Goal: Complete application form: Complete application form

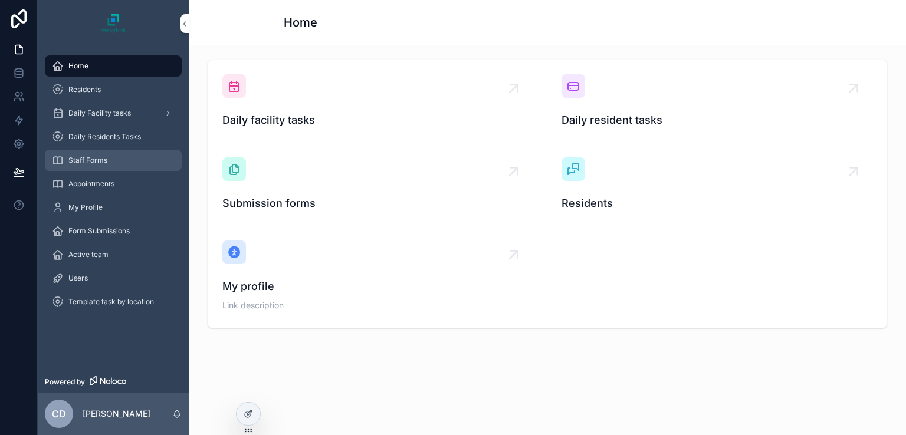
click at [119, 168] on div "Staff Forms" at bounding box center [113, 160] width 123 height 19
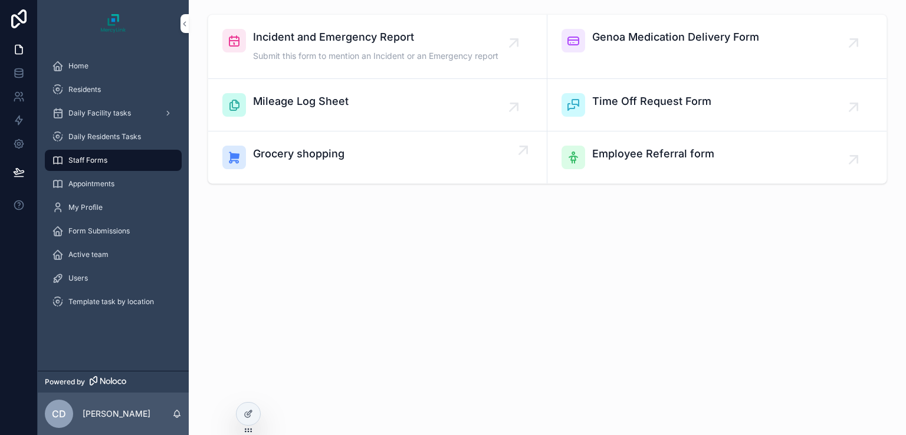
click at [300, 150] on span "Grocery shopping" at bounding box center [298, 154] width 91 height 17
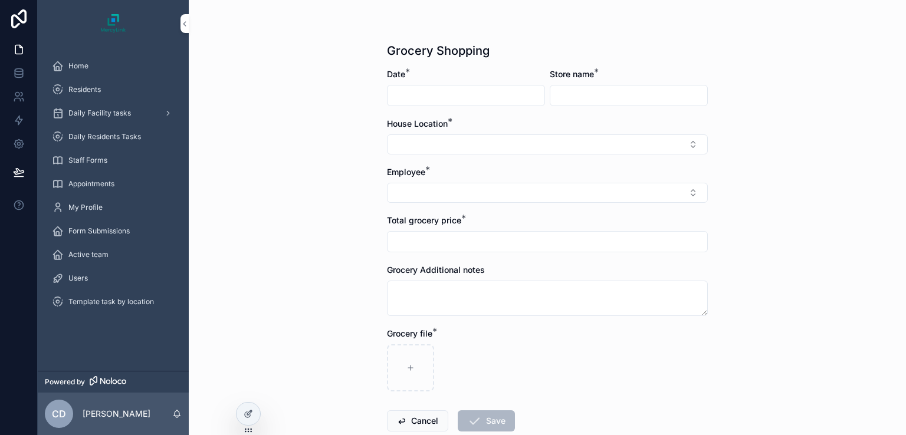
click at [498, 99] on input "scrollable content" at bounding box center [466, 95] width 157 height 17
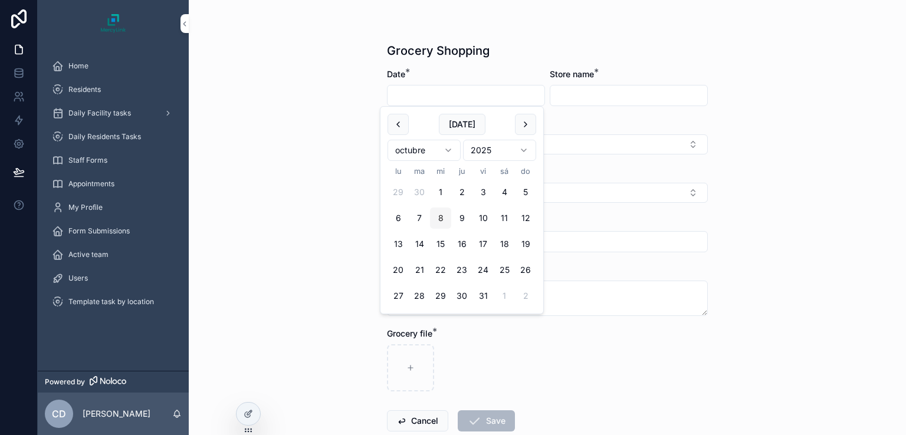
click at [438, 217] on button "8" at bounding box center [440, 218] width 21 height 21
type input "*********"
drag, startPoint x: 582, startPoint y: 86, endPoint x: 582, endPoint y: 94, distance: 8.9
click at [582, 94] on div "scrollable content" at bounding box center [629, 95] width 158 height 21
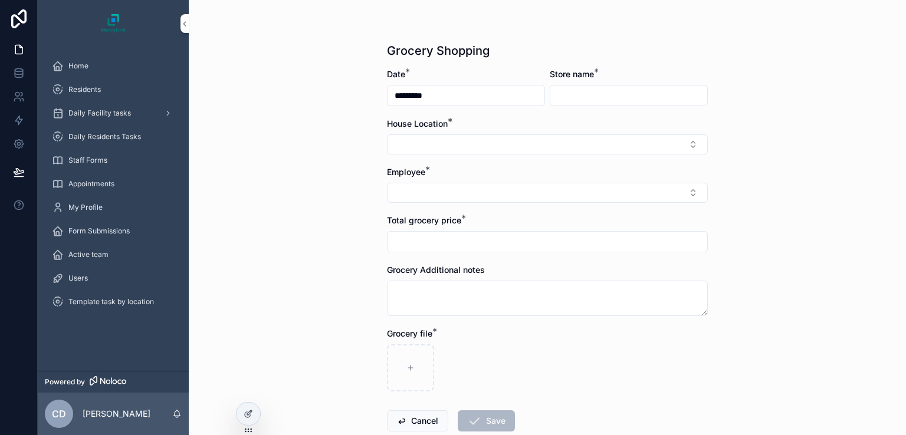
click at [582, 94] on input "scrollable content" at bounding box center [628, 95] width 157 height 17
type input "******"
click at [519, 143] on button "Select Button" at bounding box center [547, 145] width 321 height 20
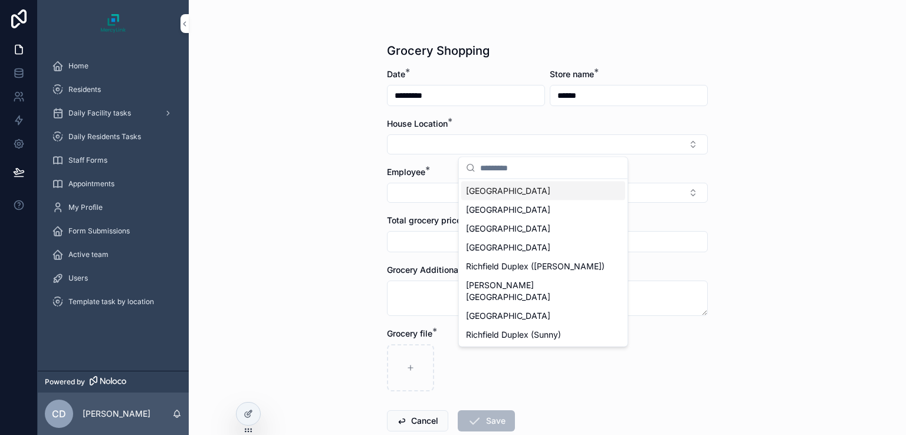
click at [509, 168] on input "scrollable content" at bounding box center [550, 168] width 140 height 21
click at [491, 225] on span "[GEOGRAPHIC_DATA]" at bounding box center [508, 229] width 84 height 12
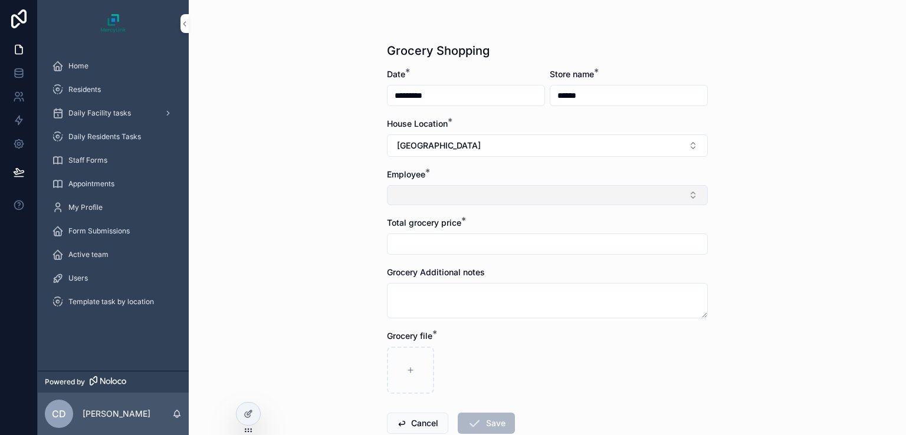
click at [457, 195] on button "Select Button" at bounding box center [547, 195] width 321 height 20
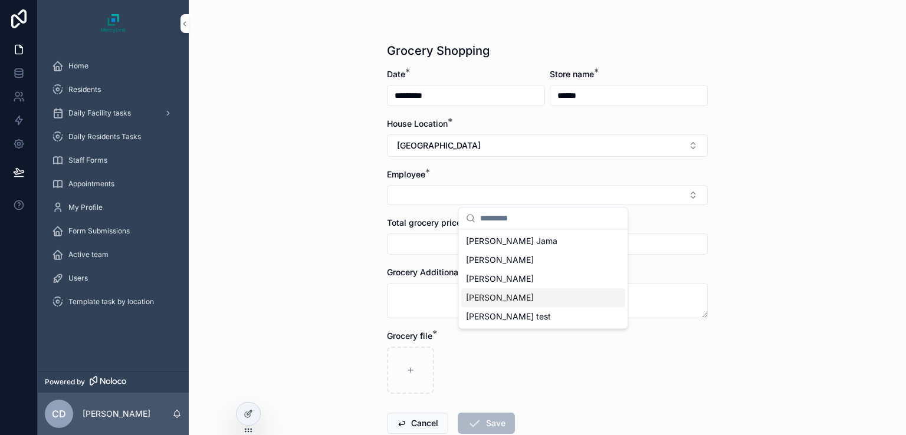
click at [478, 298] on span "[PERSON_NAME]" at bounding box center [500, 298] width 68 height 12
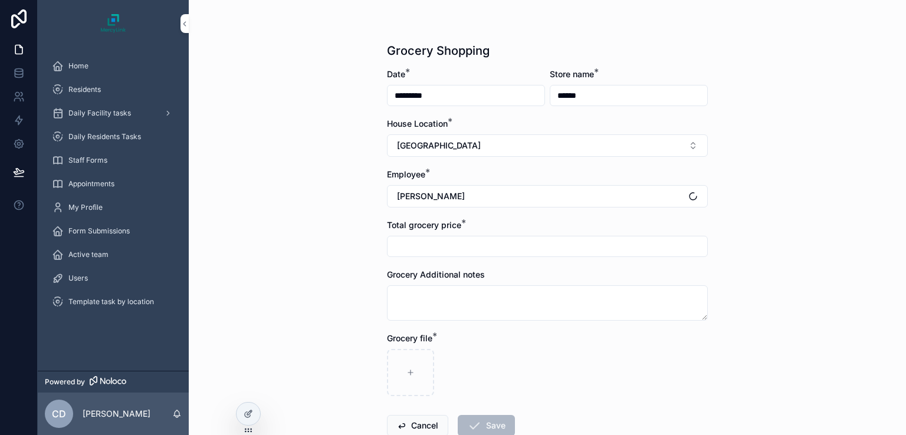
click at [437, 251] on input "scrollable content" at bounding box center [548, 246] width 320 height 17
type input "*******"
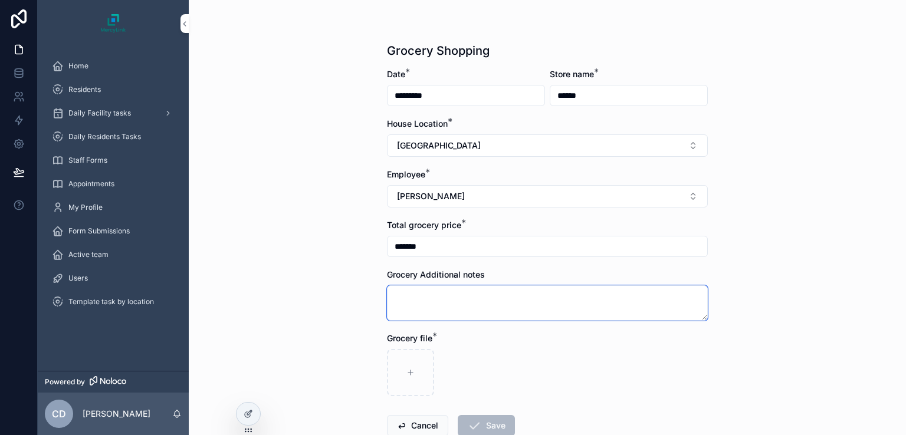
click at [435, 296] on textarea "scrollable content" at bounding box center [547, 303] width 321 height 35
type textarea "*"
type textarea "****"
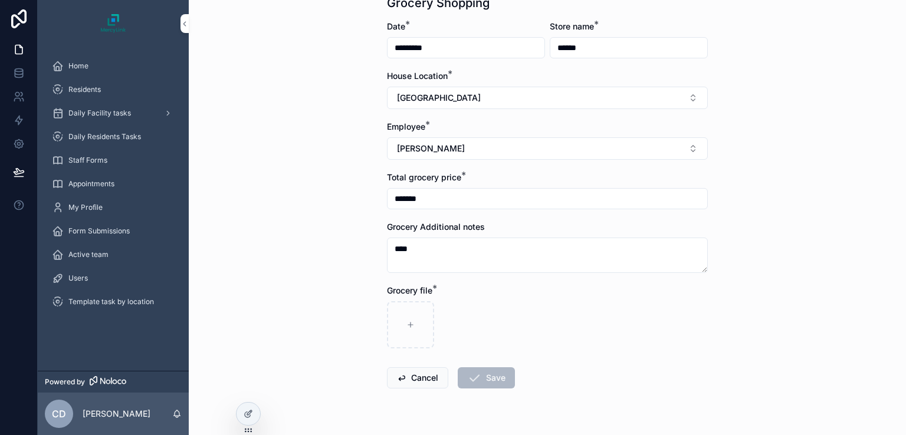
scroll to position [76, 0]
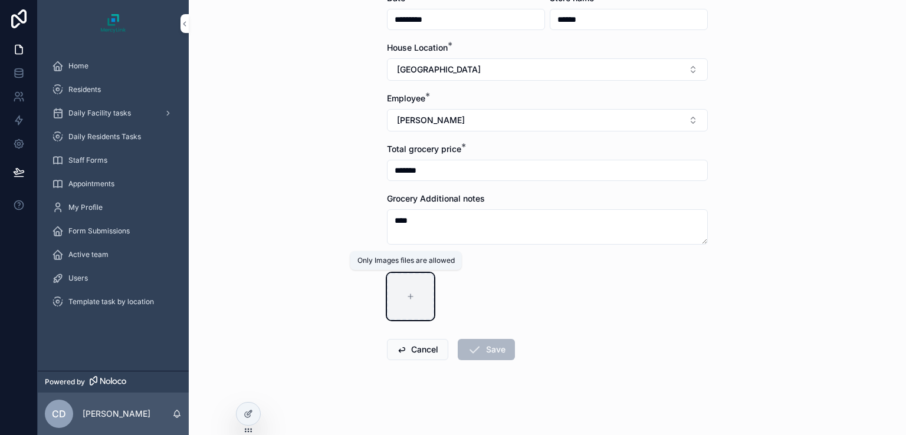
click at [408, 293] on icon "scrollable content" at bounding box center [411, 297] width 8 height 8
type input "**********"
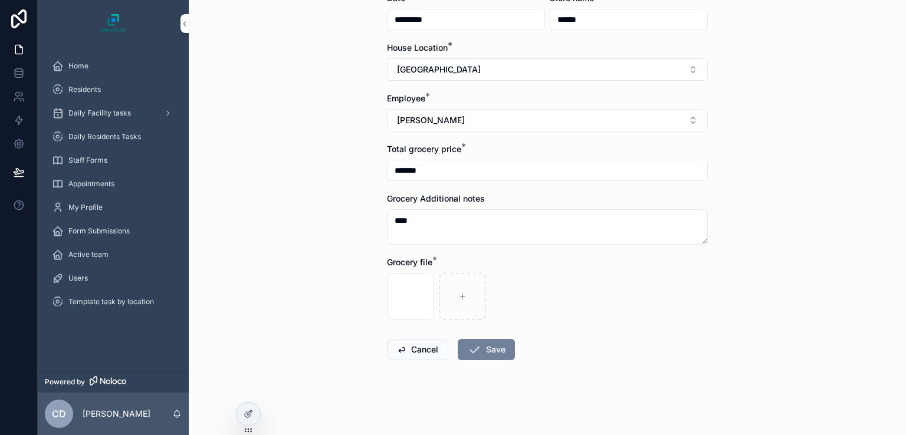
click at [504, 353] on button "Save" at bounding box center [486, 349] width 57 height 21
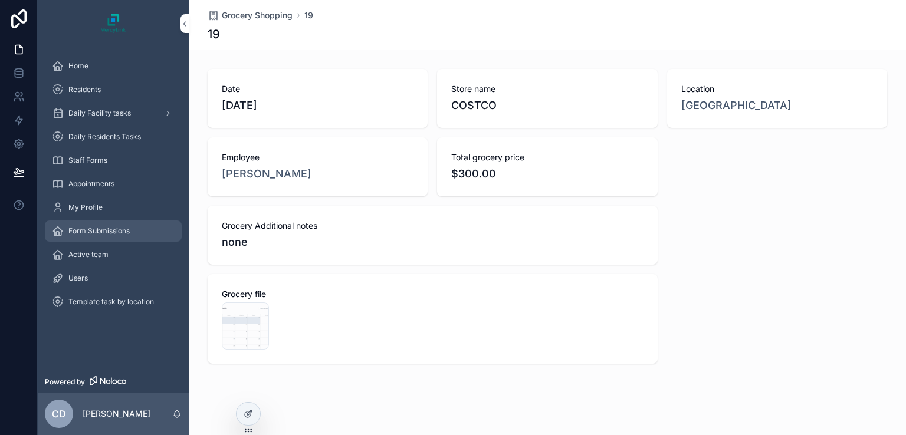
click at [126, 237] on div "Form Submissions" at bounding box center [113, 231] width 123 height 19
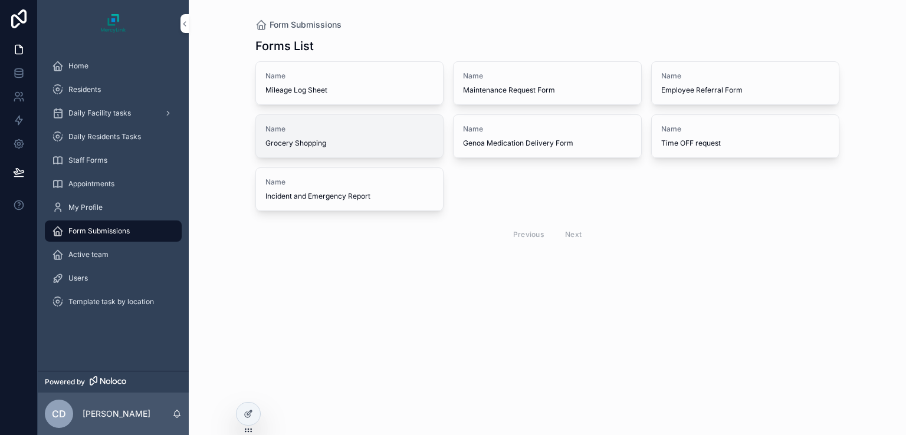
click at [307, 147] on span "Grocery Shopping" at bounding box center [350, 143] width 169 height 9
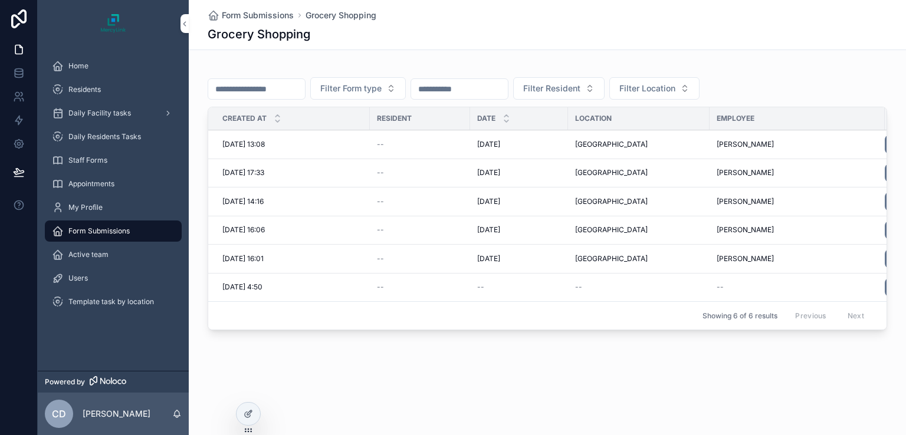
click at [852, 142] on div "[PERSON_NAME]" at bounding box center [797, 144] width 161 height 9
click at [237, 145] on span "[DATE] 13:08" at bounding box center [243, 144] width 42 height 9
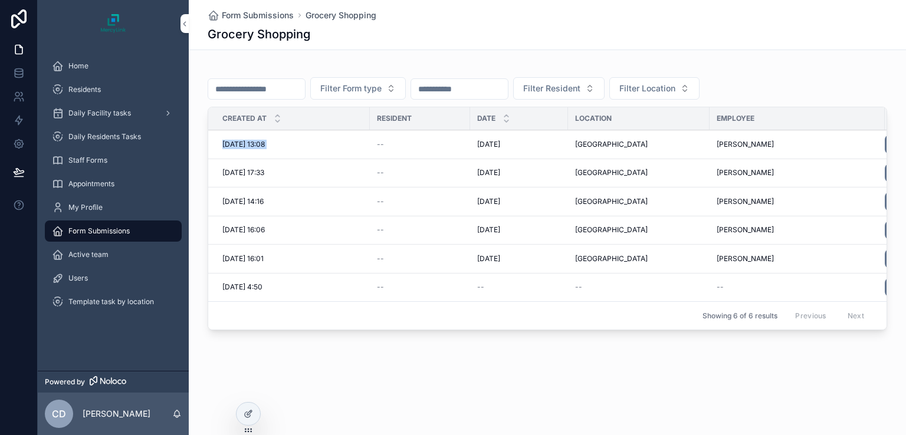
click at [237, 145] on span "[DATE] 13:08" at bounding box center [243, 144] width 42 height 9
drag, startPoint x: 237, startPoint y: 145, endPoint x: 509, endPoint y: 137, distance: 272.1
click at [509, 137] on tr "[DATE] 13:08 [DATE] 13:08 -- 8/10/2025 [DATE] Summit House [PERSON_NAME] Open" at bounding box center [590, 144] width 765 height 29
click at [509, 137] on td "[DATE] [DATE]" at bounding box center [519, 144] width 98 height 29
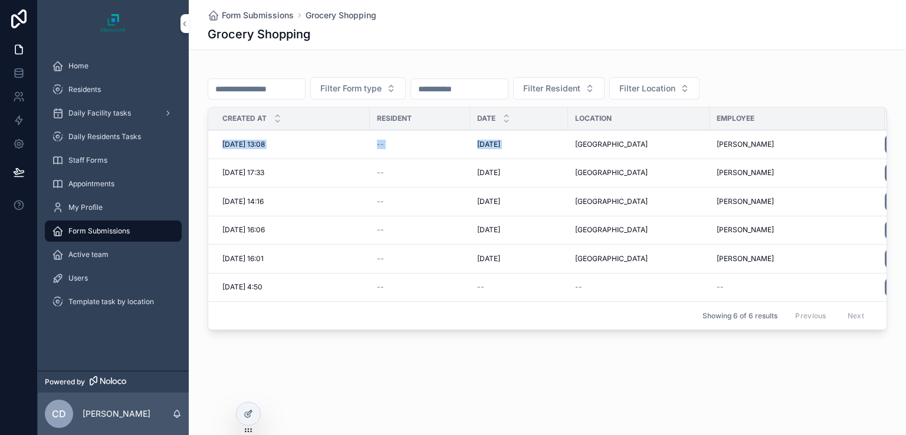
click at [509, 137] on td "[DATE] [DATE]" at bounding box center [519, 144] width 98 height 29
click at [570, 143] on td "[GEOGRAPHIC_DATA]" at bounding box center [639, 144] width 142 height 29
click at [732, 148] on span "[PERSON_NAME]" at bounding box center [745, 144] width 57 height 9
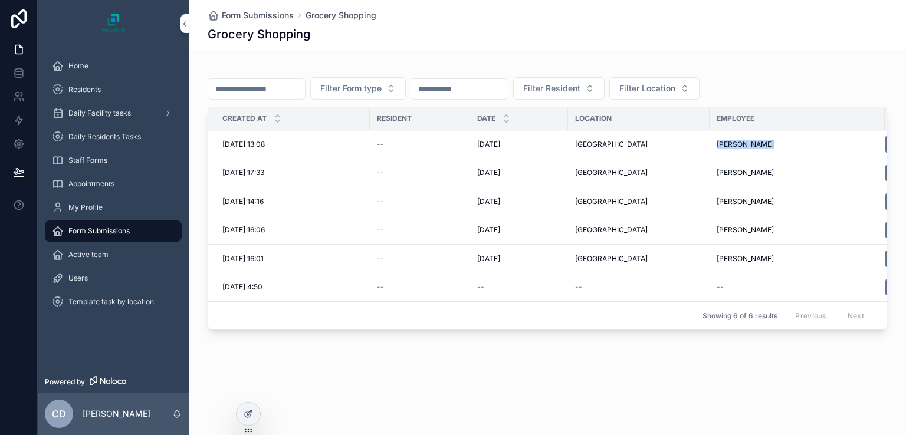
click at [732, 148] on span "[PERSON_NAME]" at bounding box center [745, 144] width 57 height 9
click at [265, 145] on span "[DATE] 13:08" at bounding box center [243, 144] width 42 height 9
click at [885, 142] on link "Open" at bounding box center [922, 144] width 74 height 19
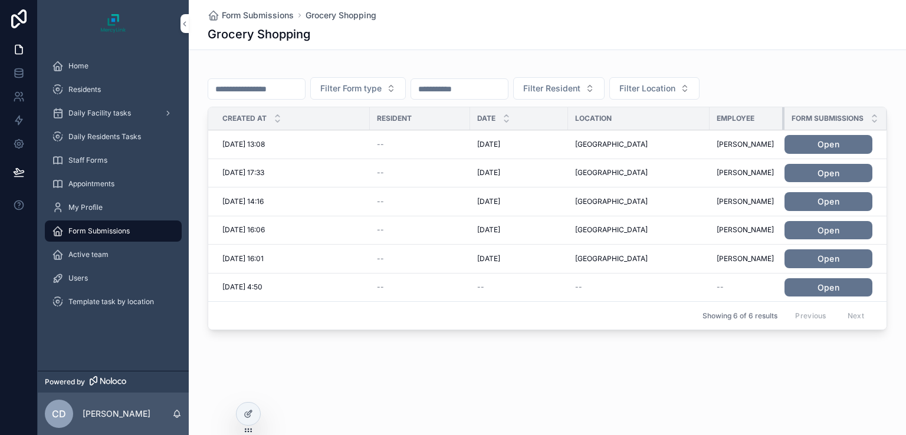
drag, startPoint x: 815, startPoint y: 114, endPoint x: 716, endPoint y: 126, distance: 100.3
click at [716, 126] on th "Employee" at bounding box center [747, 118] width 75 height 23
click at [838, 169] on link "Open" at bounding box center [828, 173] width 87 height 19
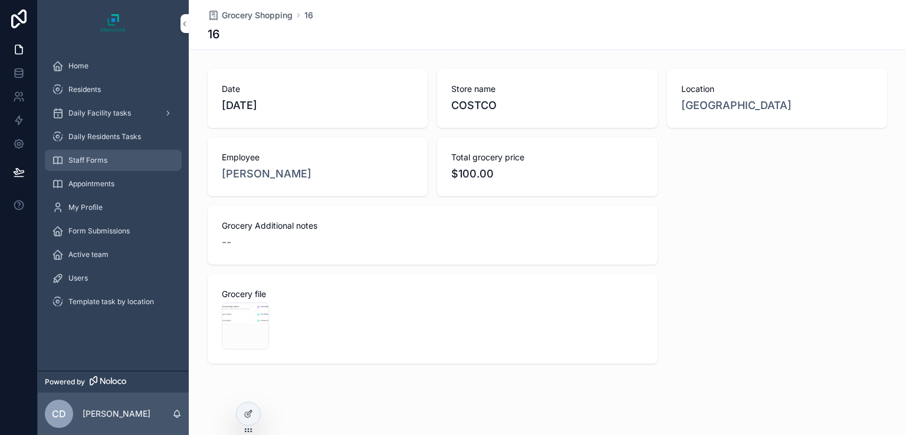
click at [78, 160] on span "Staff Forms" at bounding box center [87, 160] width 39 height 9
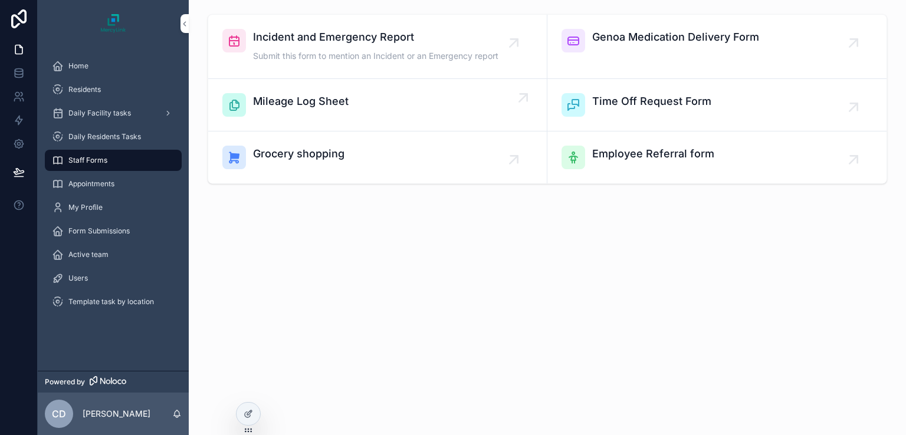
click at [323, 101] on span "Mileage Log Sheet" at bounding box center [301, 101] width 96 height 17
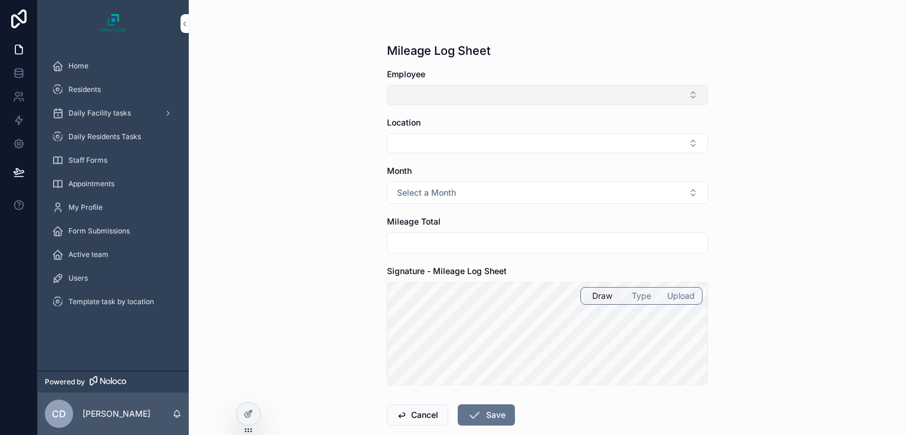
click at [448, 90] on button "Select Button" at bounding box center [547, 95] width 321 height 20
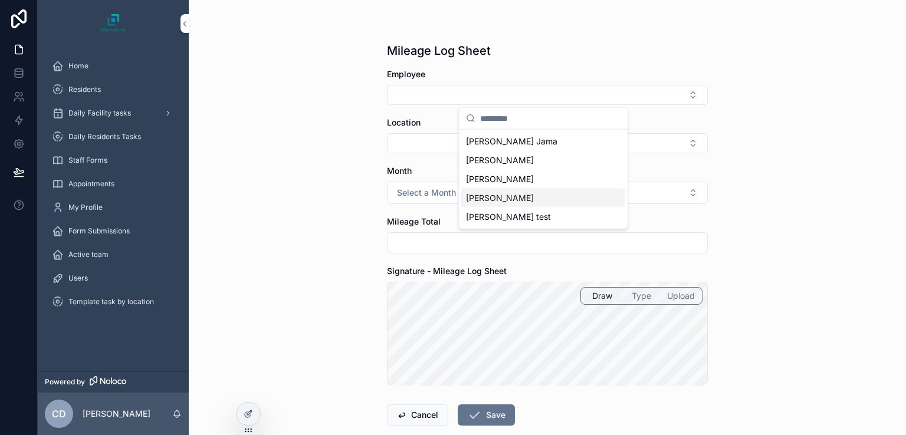
click at [486, 189] on div "[PERSON_NAME]" at bounding box center [543, 198] width 164 height 19
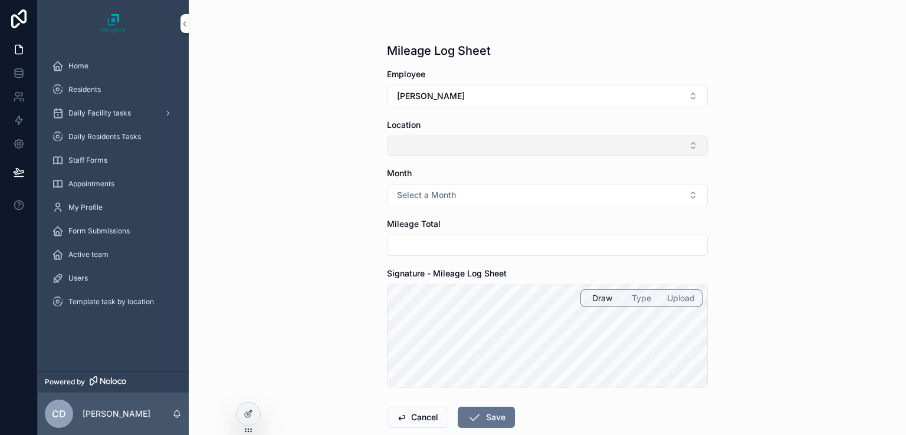
click at [465, 151] on button "Select Button" at bounding box center [547, 146] width 321 height 20
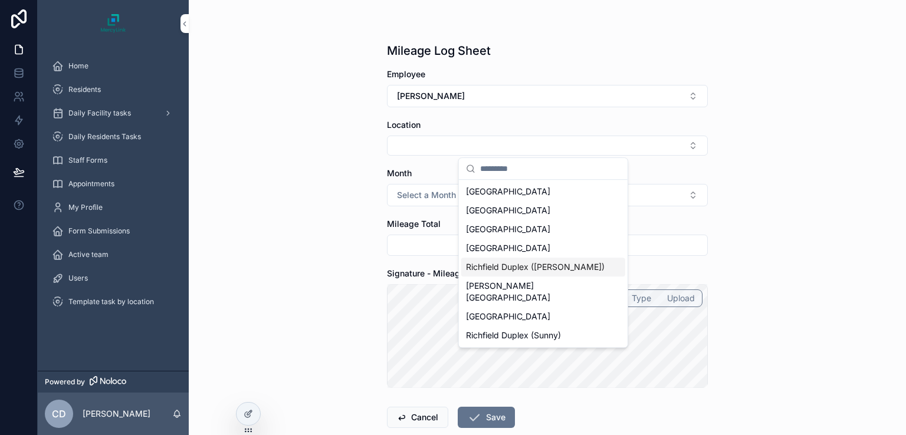
click at [507, 274] on div "Richfield Duplex ([PERSON_NAME])" at bounding box center [543, 267] width 164 height 19
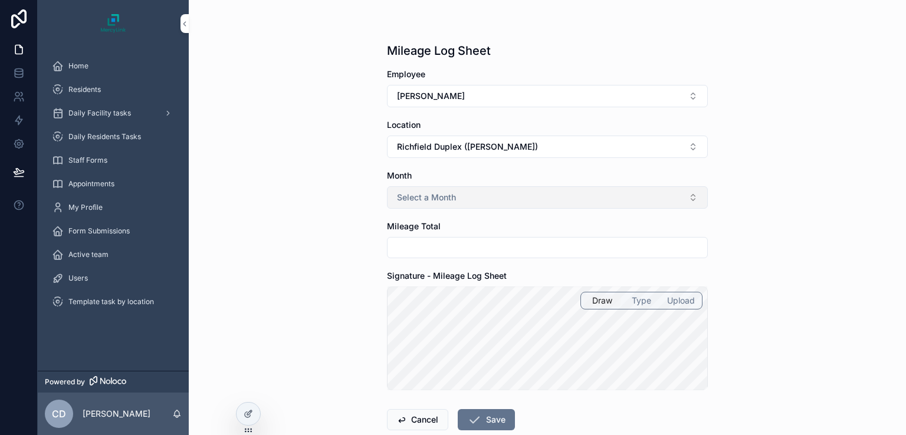
click at [489, 198] on button "Select a Month" at bounding box center [547, 197] width 321 height 22
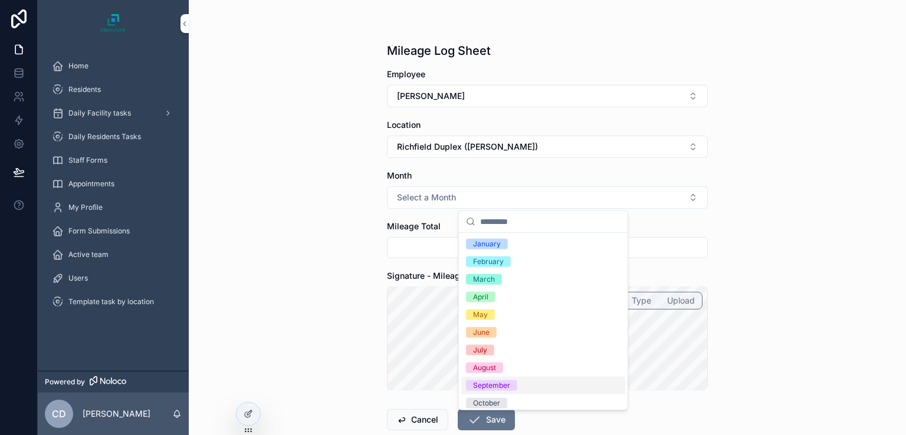
click at [480, 388] on div "September" at bounding box center [491, 386] width 37 height 11
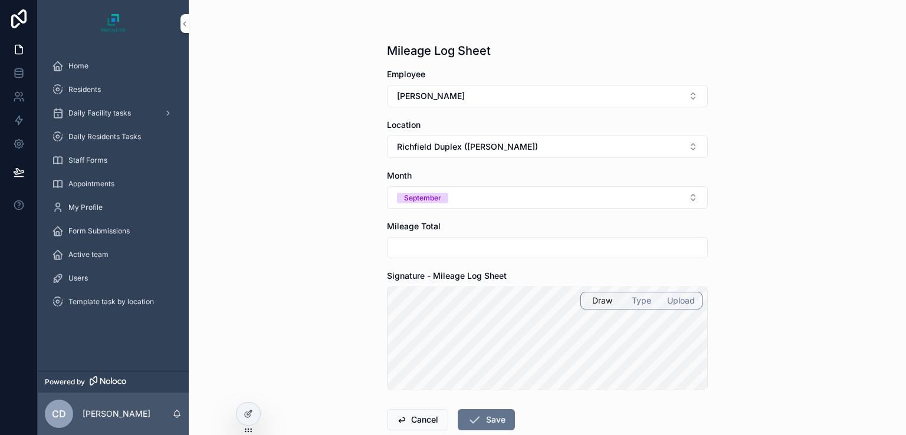
click at [435, 244] on input "scrollable content" at bounding box center [548, 248] width 320 height 17
click at [394, 247] on input "****" at bounding box center [548, 248] width 320 height 17
type input "***"
click at [484, 414] on button "Save" at bounding box center [486, 419] width 57 height 21
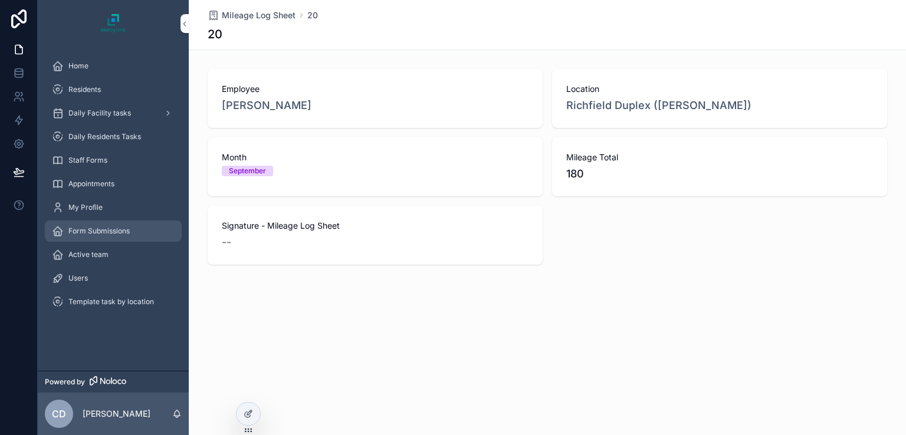
click at [112, 237] on div "Form Submissions" at bounding box center [113, 231] width 123 height 19
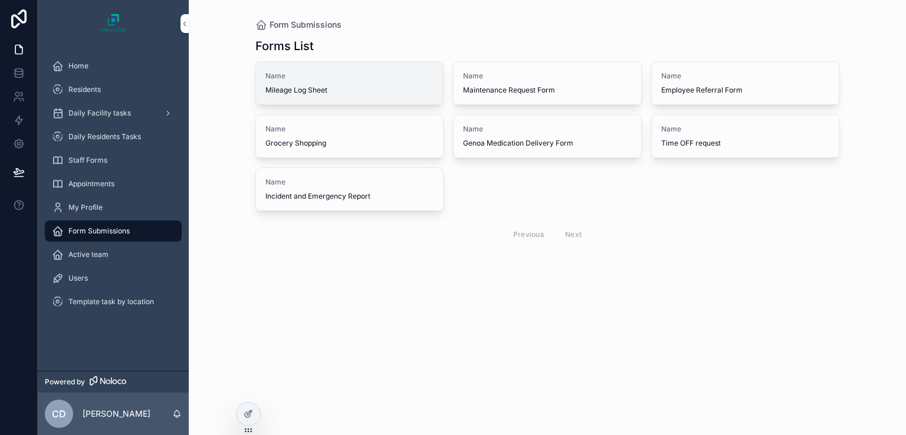
click at [330, 86] on span "Mileage Log Sheet" at bounding box center [350, 90] width 169 height 9
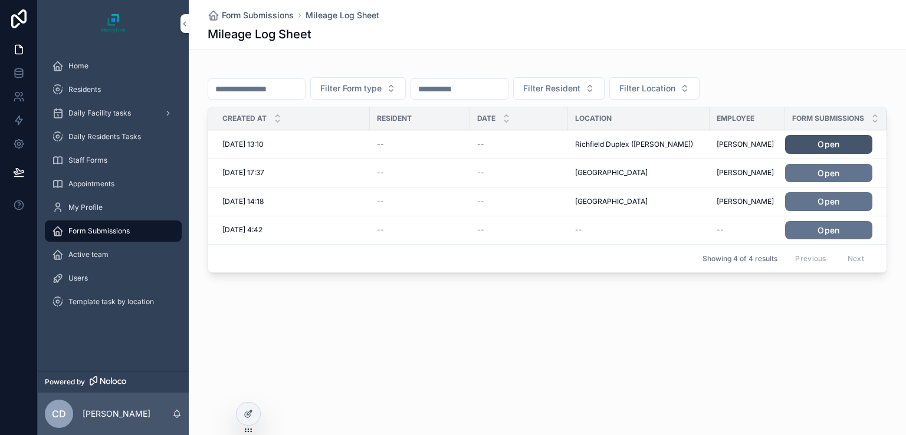
click at [827, 145] on link "Open" at bounding box center [828, 144] width 87 height 19
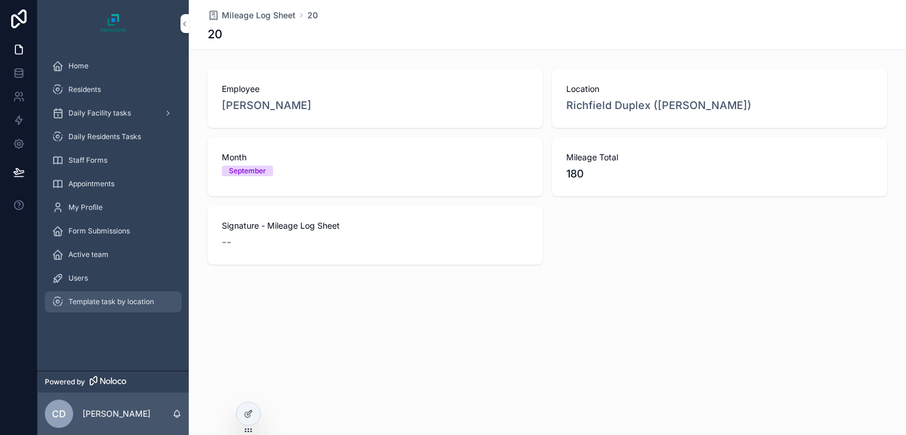
click at [119, 306] on span "Template task by location" at bounding box center [111, 301] width 86 height 9
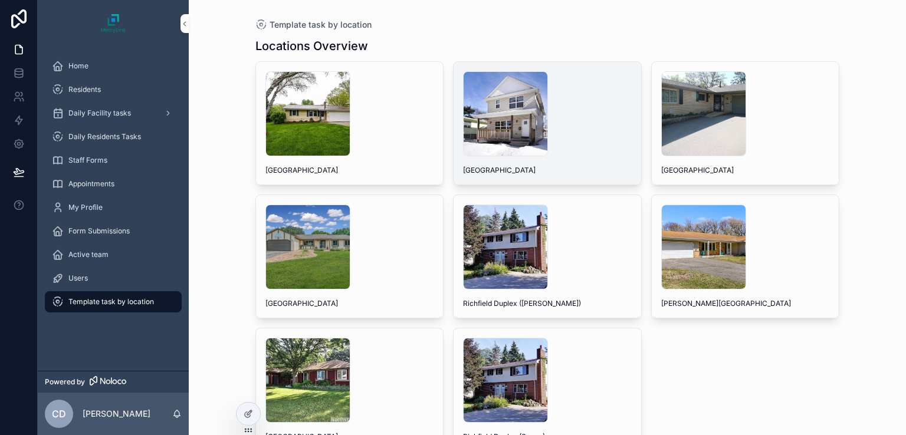
click at [489, 164] on div "Columbus+House .jpg Columbus House" at bounding box center [548, 123] width 188 height 123
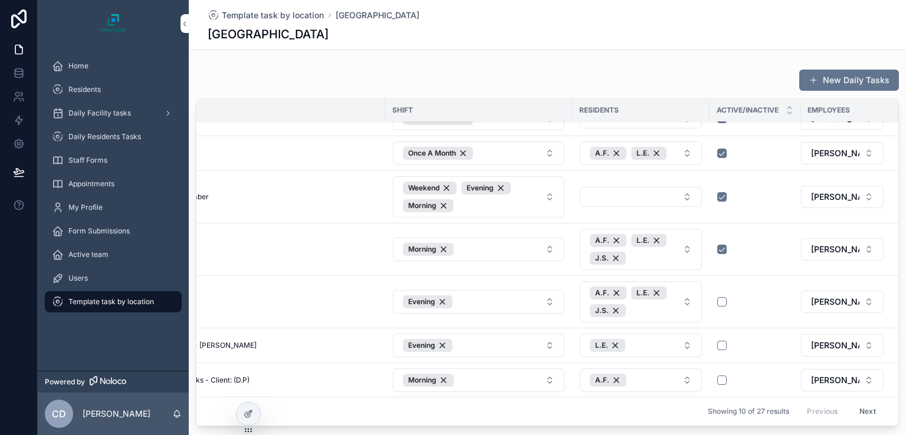
scroll to position [148, 172]
click at [827, 150] on span "[PERSON_NAME]" at bounding box center [835, 154] width 48 height 12
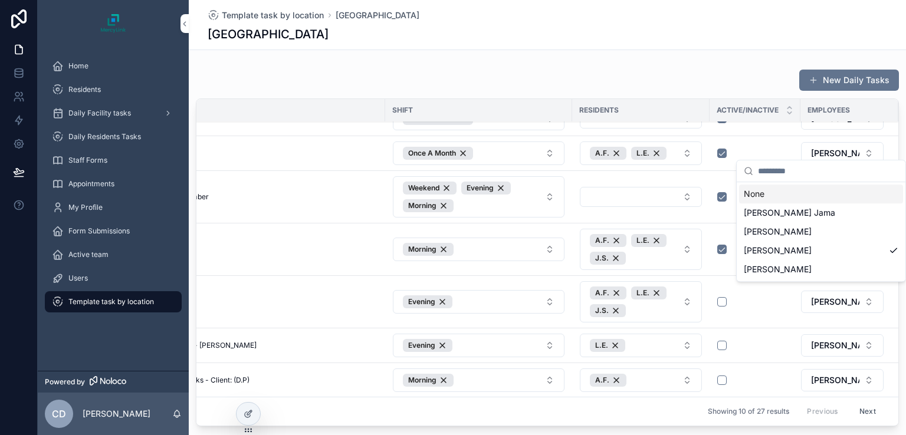
click at [722, 94] on div "New Daily Tasks Name Shift Residents Active/Inactive Employees Check In Check I…" at bounding box center [547, 248] width 703 height 358
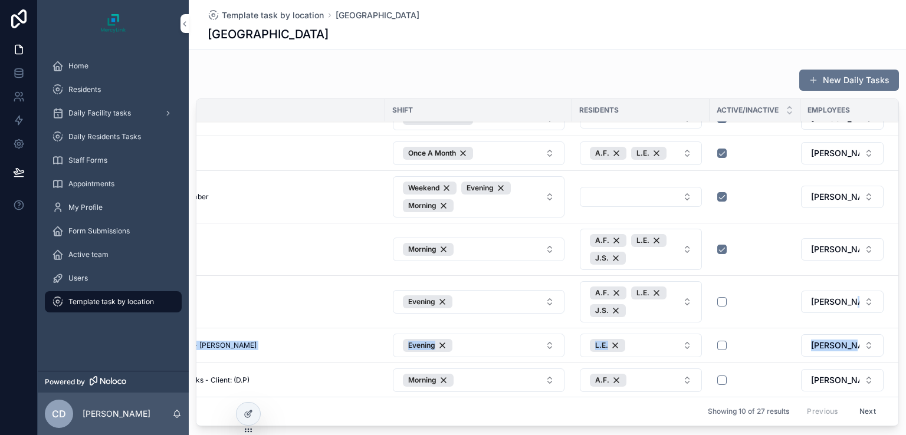
drag, startPoint x: 880, startPoint y: 285, endPoint x: 878, endPoint y: 352, distance: 67.3
click at [878, 352] on tbody "Check In Check In Weekend Evening Faisal Jama Morning tasks Morning tasks Morni…" at bounding box center [469, 188] width 857 height 419
click at [829, 152] on span "[PERSON_NAME]" at bounding box center [835, 154] width 48 height 12
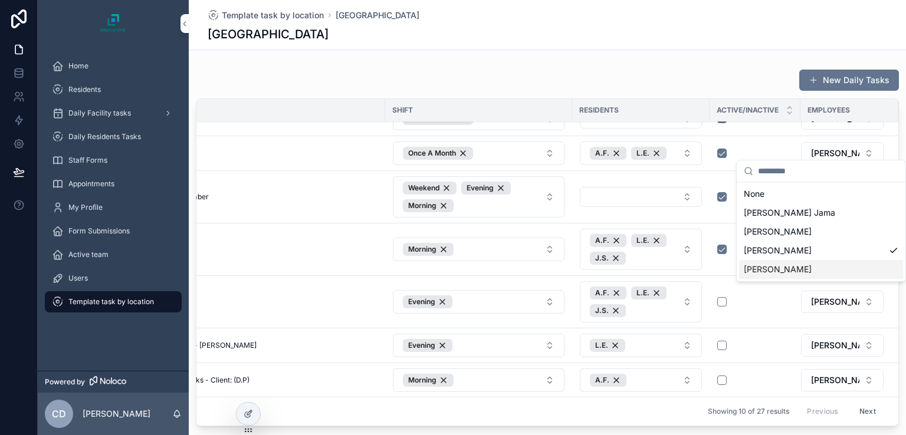
click at [775, 272] on span "[PERSON_NAME]" at bounding box center [778, 270] width 68 height 12
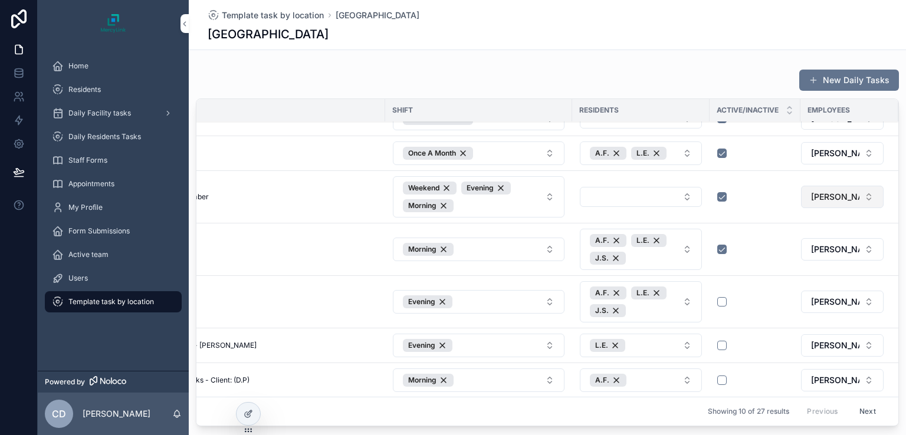
click at [838, 192] on span "[PERSON_NAME]" at bounding box center [835, 197] width 48 height 12
click at [835, 191] on span "[PERSON_NAME]" at bounding box center [835, 197] width 48 height 12
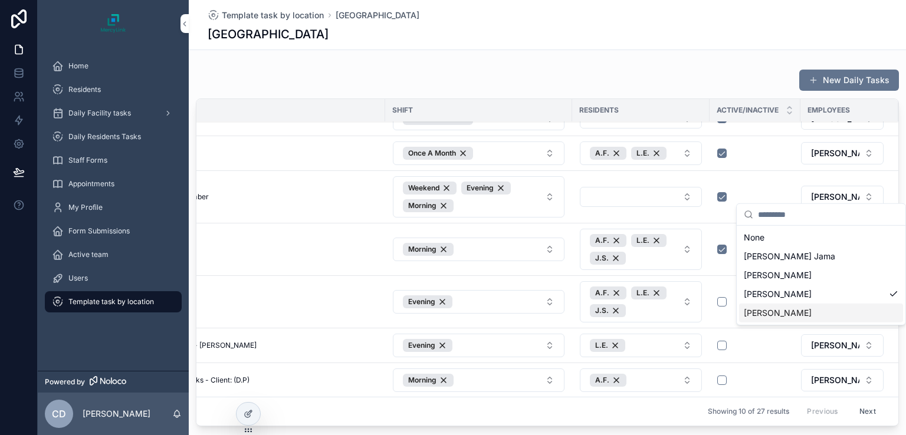
click at [767, 310] on span "[PERSON_NAME]" at bounding box center [778, 313] width 68 height 12
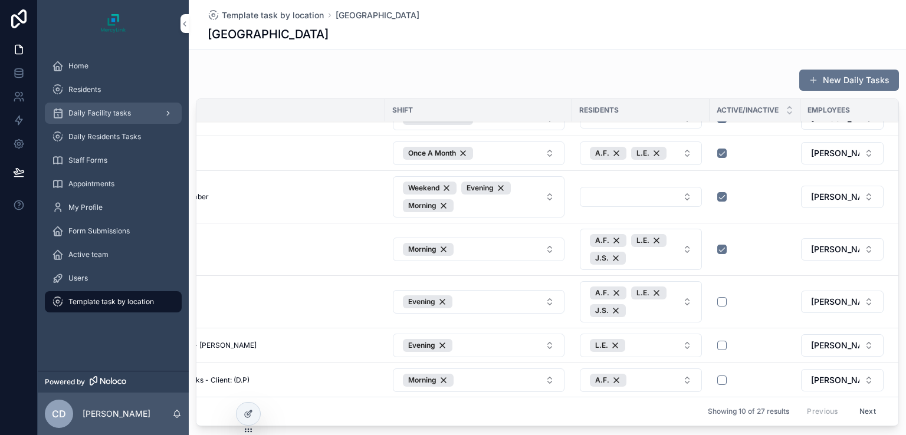
click at [132, 120] on div "Daily Facility tasks" at bounding box center [113, 113] width 123 height 19
